Goal: Information Seeking & Learning: Learn about a topic

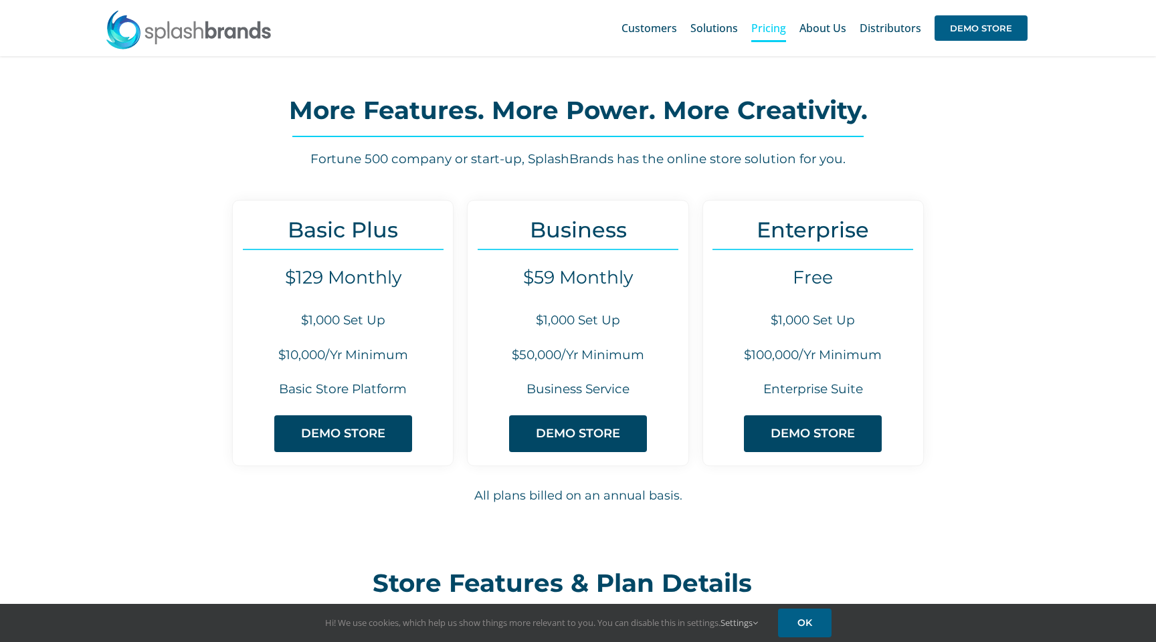
scroll to position [46, 0]
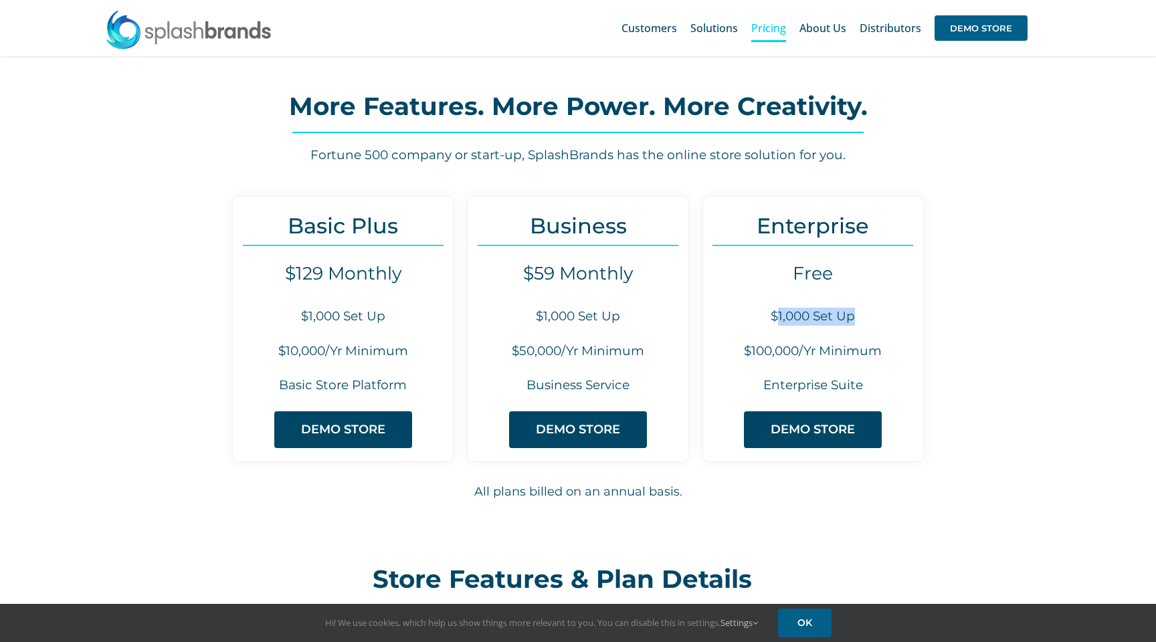
drag, startPoint x: 780, startPoint y: 290, endPoint x: 893, endPoint y: 283, distance: 113.3
click at [893, 308] on h6 "$1,000 Set Up" at bounding box center [813, 317] width 220 height 18
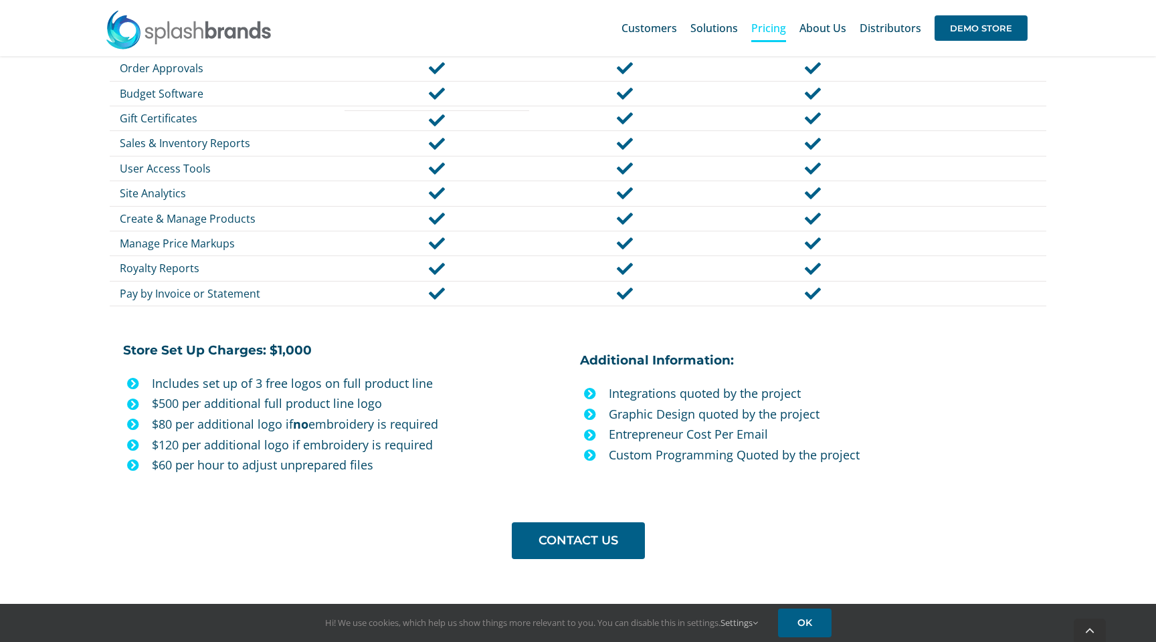
scroll to position [971, 0]
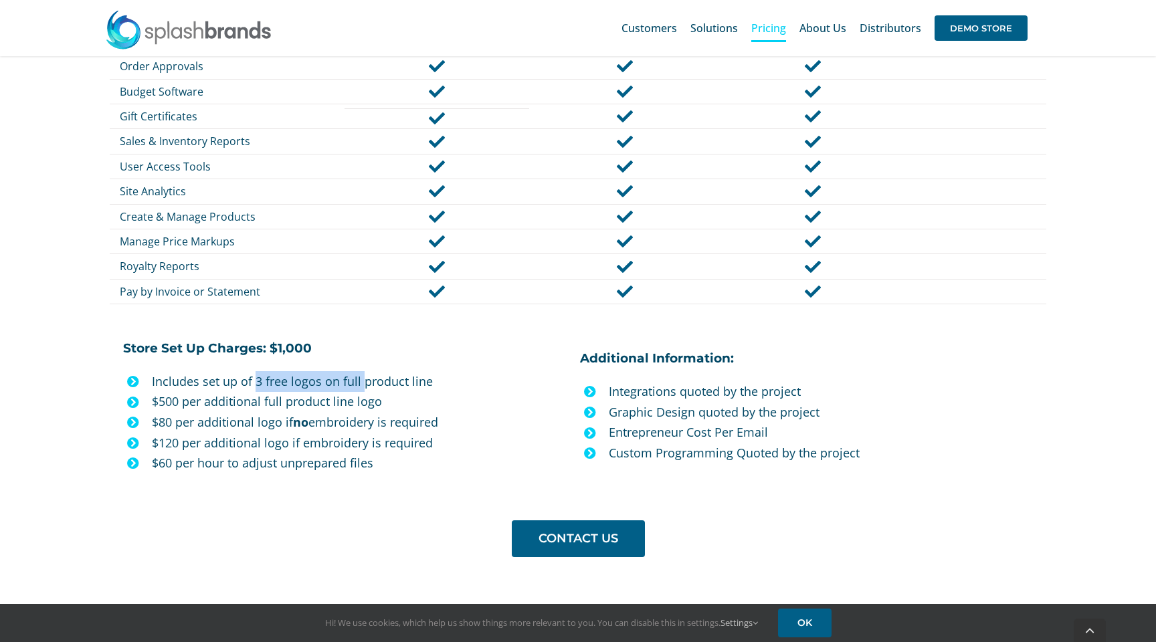
drag, startPoint x: 256, startPoint y: 353, endPoint x: 363, endPoint y: 347, distance: 106.5
click at [363, 371] on p "Includes set up of 3 free logos on full product line" at bounding box center [361, 381] width 418 height 21
drag, startPoint x: 159, startPoint y: 377, endPoint x: 180, endPoint y: 381, distance: 21.1
click at [180, 391] on p "$500 per additional full product line logo" at bounding box center [361, 401] width 418 height 21
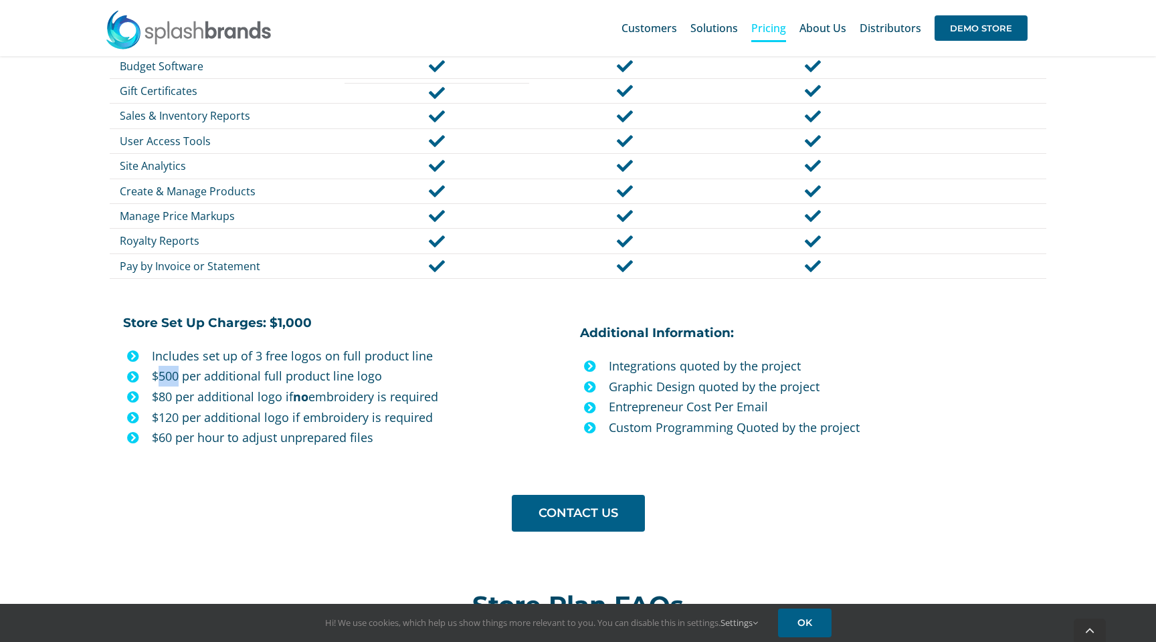
scroll to position [999, 0]
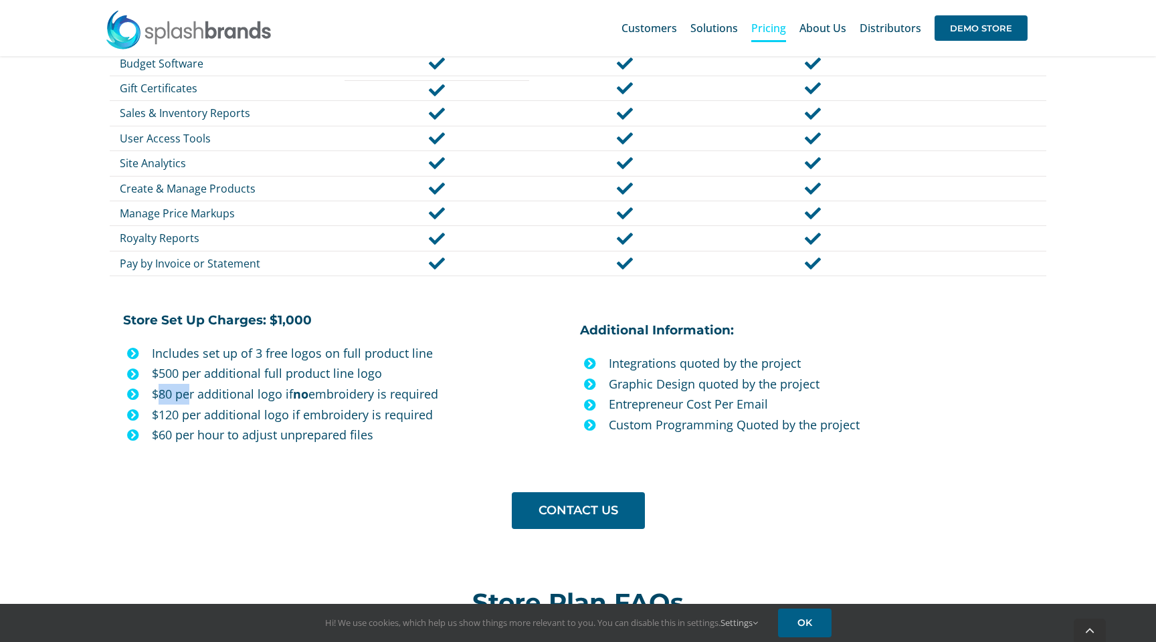
drag, startPoint x: 158, startPoint y: 371, endPoint x: 192, endPoint y: 367, distance: 34.4
click at [192, 384] on p "$80 per additional logo if no embroidery is required" at bounding box center [361, 394] width 418 height 21
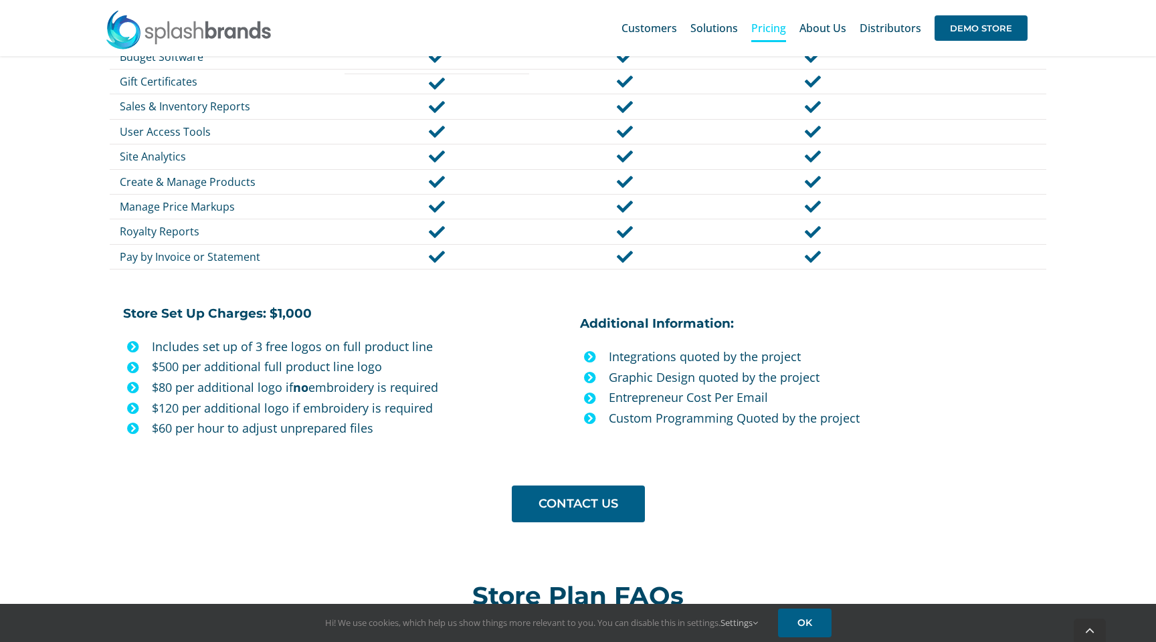
click at [250, 377] on p "$80 per additional logo if no embroidery is required" at bounding box center [361, 387] width 418 height 21
drag, startPoint x: 155, startPoint y: 359, endPoint x: 453, endPoint y: 358, distance: 298.5
click at [453, 377] on p "$80 per additional logo if no embroidery is required" at bounding box center [361, 387] width 418 height 21
click at [457, 377] on p "$80 per additional logo if no embroidery is required" at bounding box center [361, 387] width 418 height 21
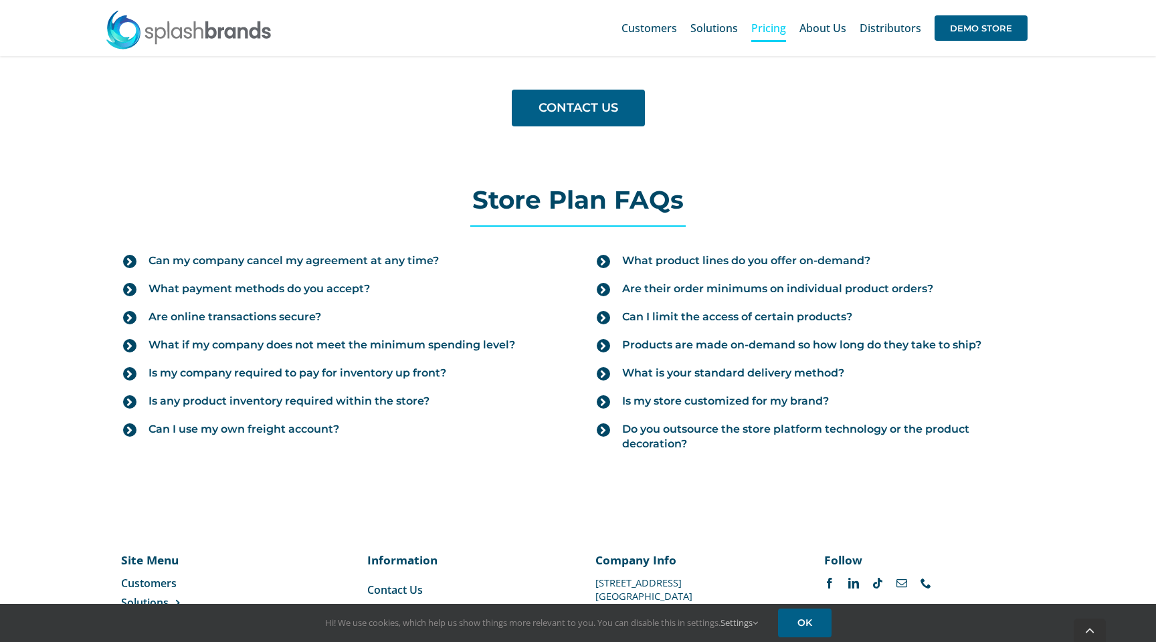
scroll to position [1476, 0]
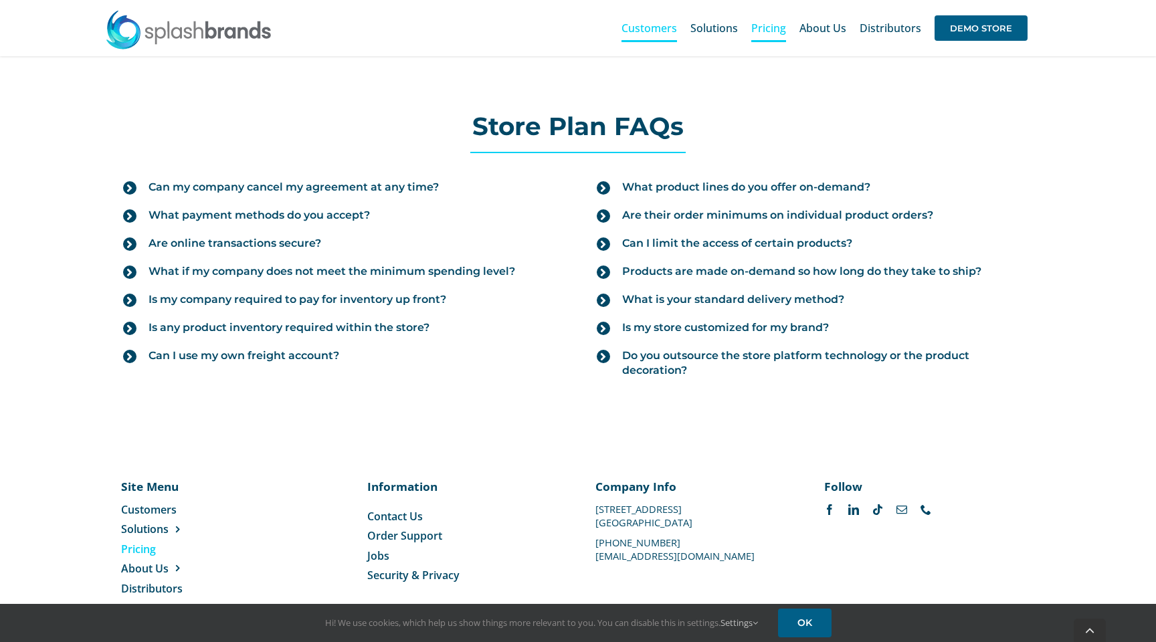
click at [677, 31] on span "Customers" at bounding box center [650, 28] width 56 height 11
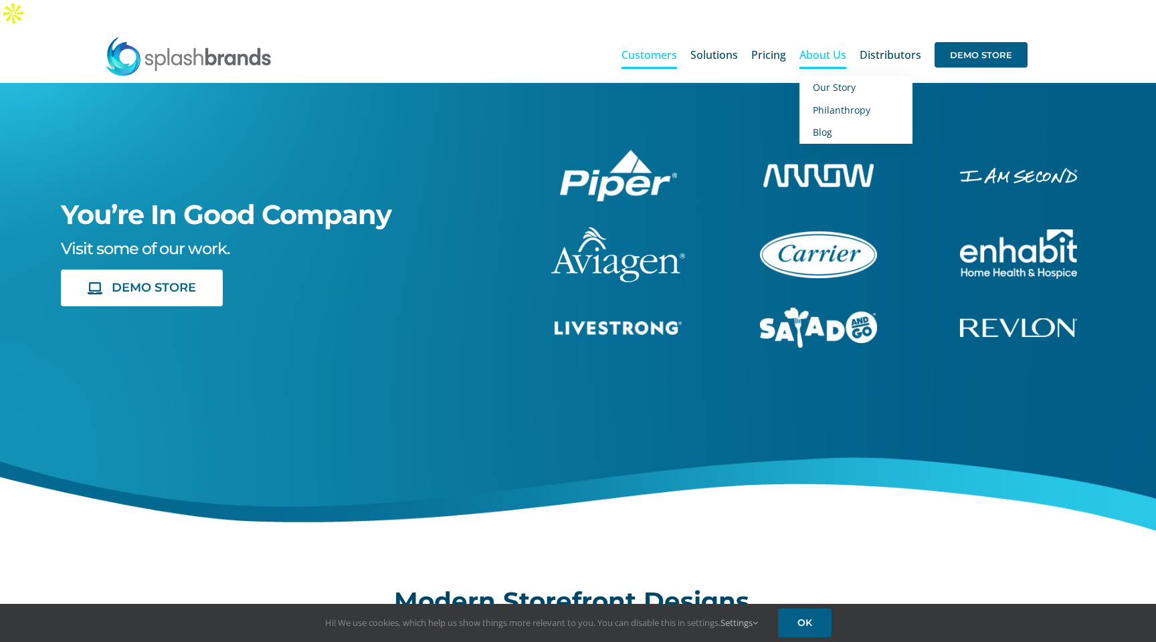
click at [822, 50] on span "About Us" at bounding box center [823, 55] width 47 height 11
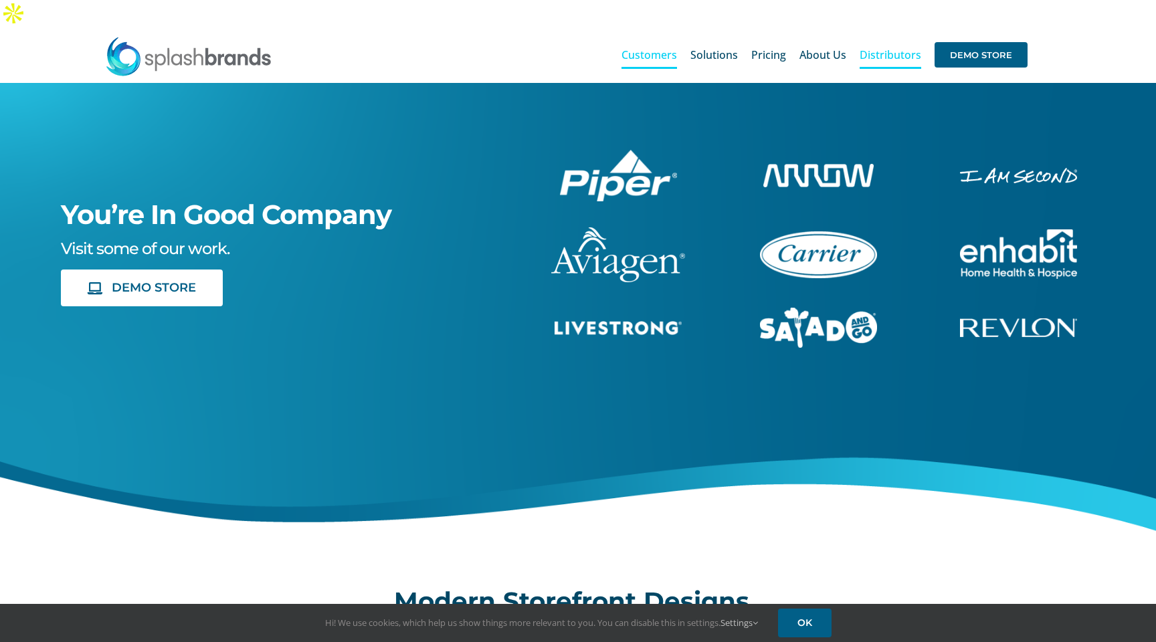
click at [871, 50] on span "Distributors" at bounding box center [891, 55] width 62 height 11
